Goal: Task Accomplishment & Management: Manage account settings

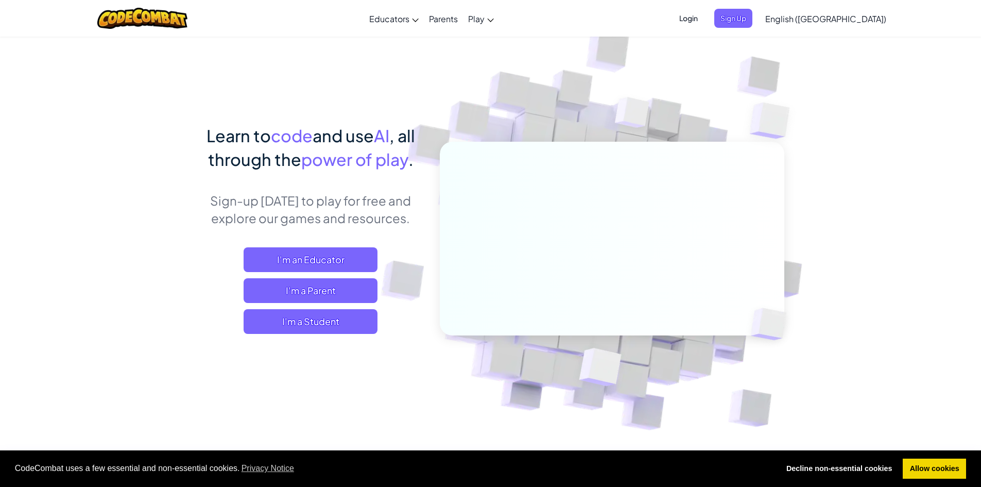
click at [704, 14] on span "Login" at bounding box center [688, 18] width 31 height 19
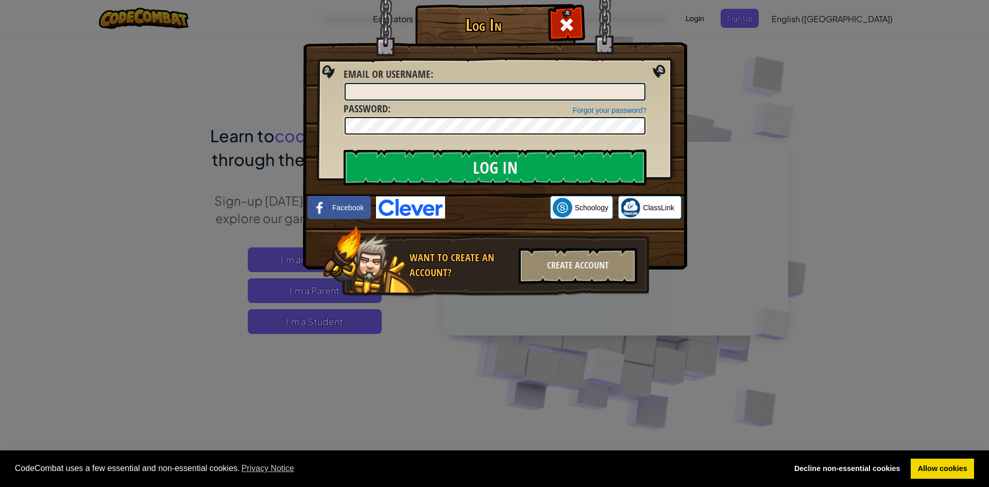
click at [550, 89] on input "Email or Username :" at bounding box center [495, 92] width 301 height 18
type input "[EMAIL_ADDRESS][DOMAIN_NAME]"
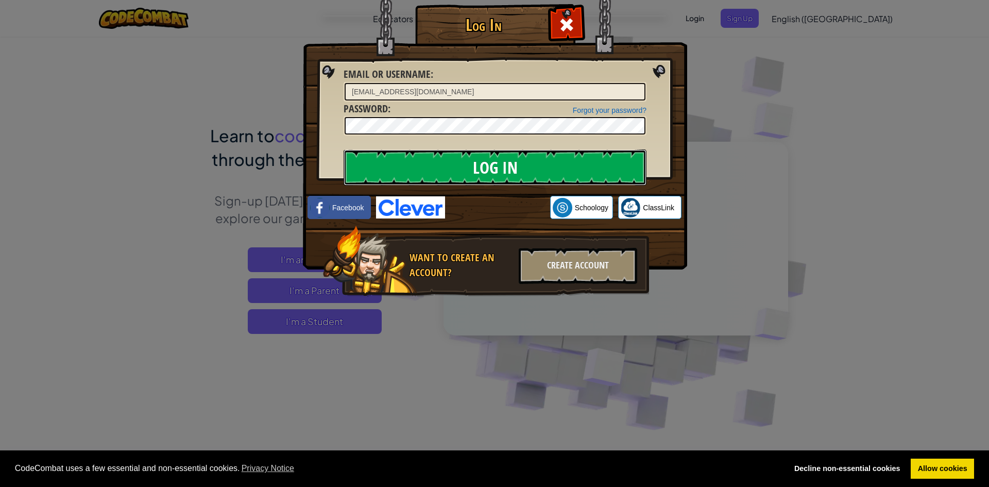
click at [478, 159] on input "Log In" at bounding box center [495, 167] width 303 height 36
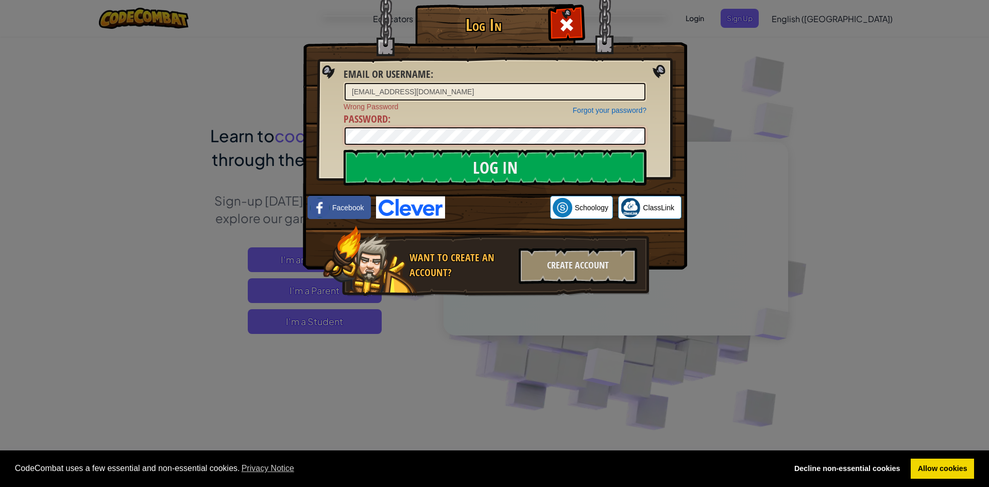
click at [323, 126] on div "Log In Email or Username : [EMAIL_ADDRESS][DOMAIN_NAME] Forgot your password? W…" at bounding box center [494, 165] width 343 height 300
click at [344, 149] on input "Log In" at bounding box center [495, 167] width 303 height 36
drag, startPoint x: 423, startPoint y: 104, endPoint x: 294, endPoint y: 115, distance: 130.4
click at [294, 115] on div "Log In Email or Username : [EMAIL_ADDRESS][DOMAIN_NAME] Forgot your password? W…" at bounding box center [494, 243] width 989 height 487
click at [263, 138] on div "Log In Email or Username : Forgot your password? Wrong Password Password : Log …" at bounding box center [494, 243] width 989 height 487
